Goal: Find specific page/section: Find specific page/section

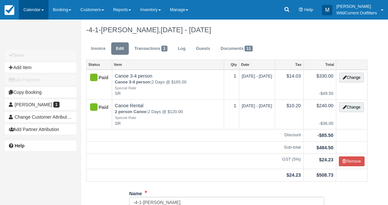
click at [30, 11] on link "Calendar" at bounding box center [34, 10] width 30 height 20
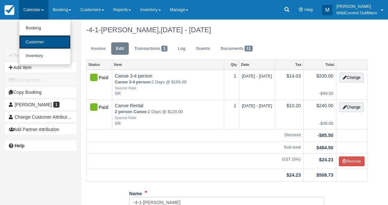
click at [33, 39] on link "Customer" at bounding box center [44, 42] width 51 height 14
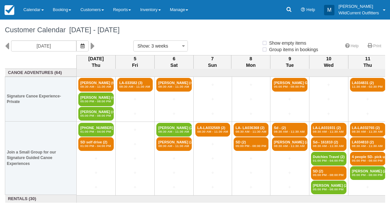
select select
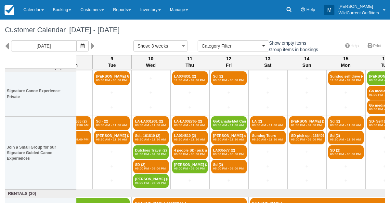
scroll to position [0, 178]
